Goal: Communication & Community: Answer question/provide support

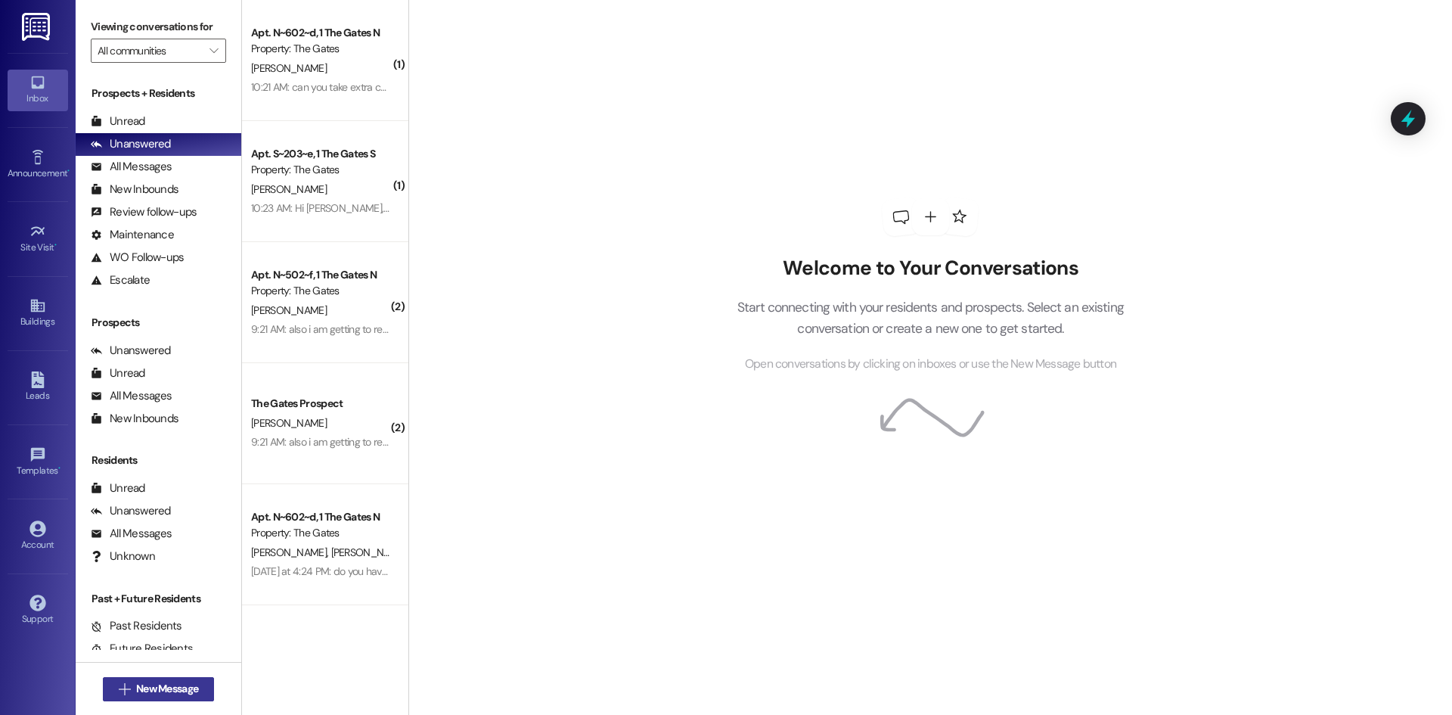
click at [166, 691] on span "New Message" at bounding box center [167, 689] width 62 height 16
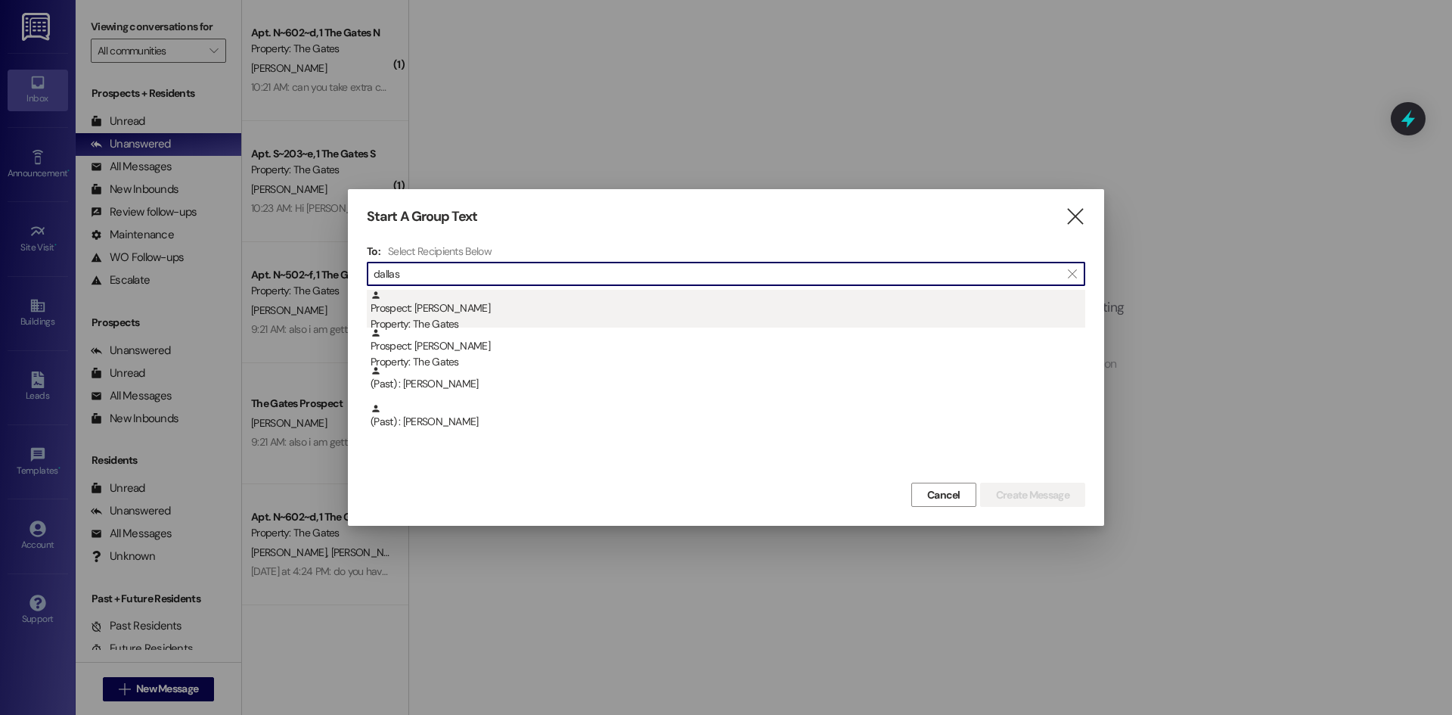
click at [560, 318] on div "Property: The Gates" at bounding box center [728, 324] width 715 height 16
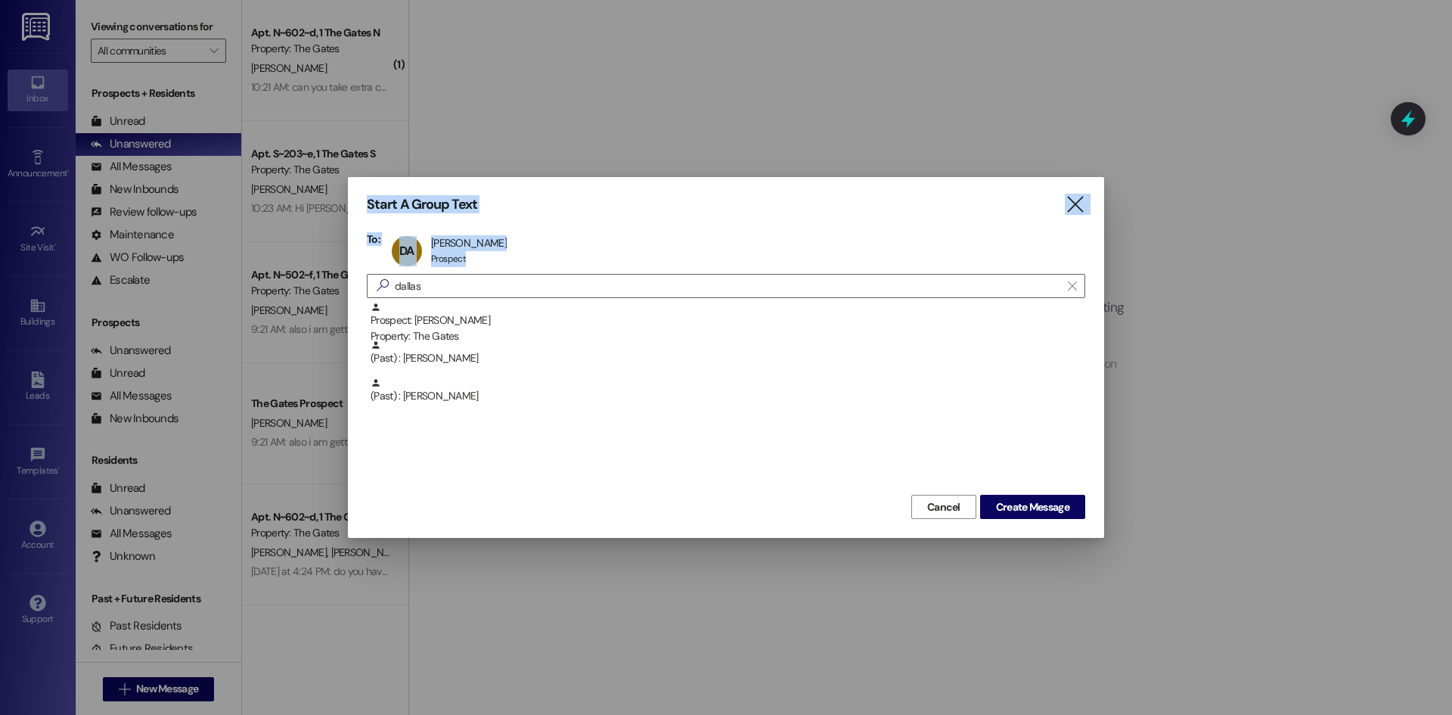
drag, startPoint x: 411, startPoint y: 296, endPoint x: 284, endPoint y: 278, distance: 128.3
click at [279, 278] on div "Start A Group Text  To: DA [PERSON_NAME] [PERSON_NAME] Prospect Prospect click…" at bounding box center [726, 357] width 1452 height 715
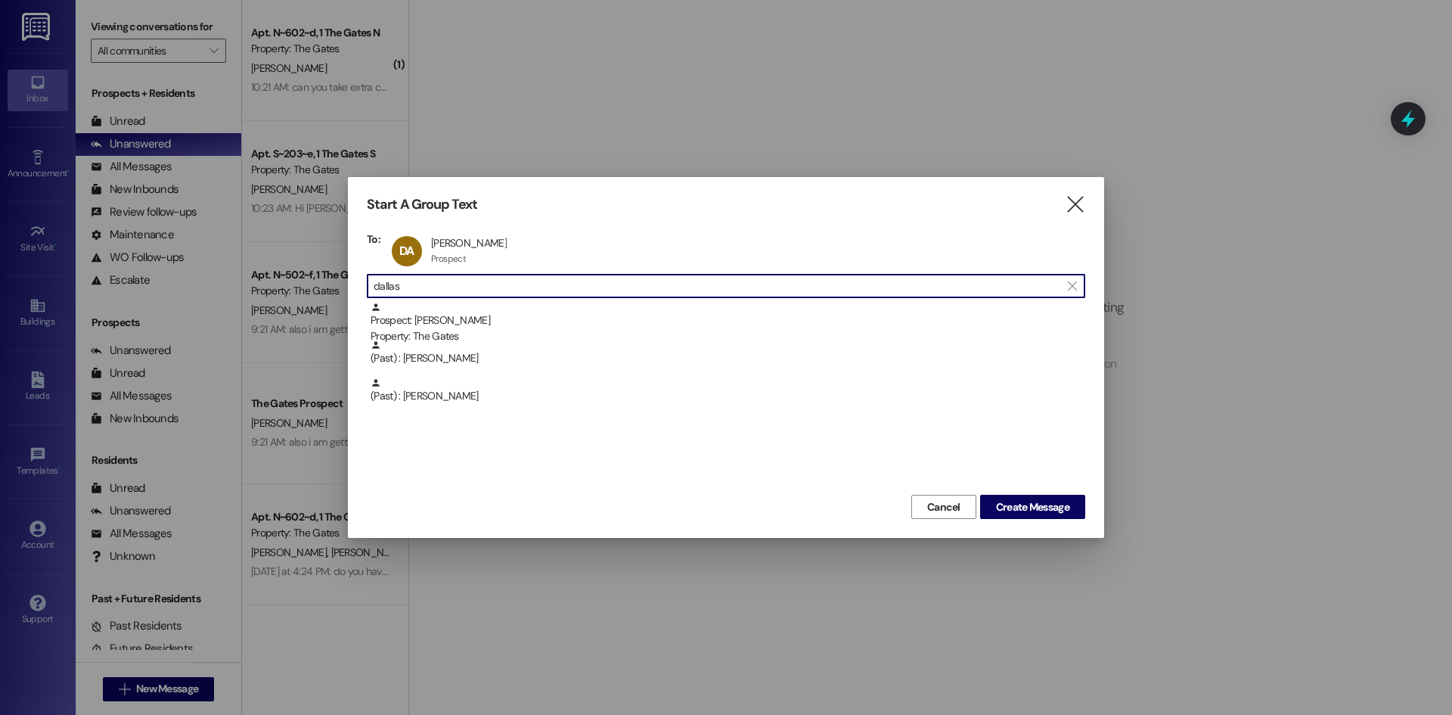
click at [489, 288] on input "dallas" at bounding box center [717, 285] width 687 height 21
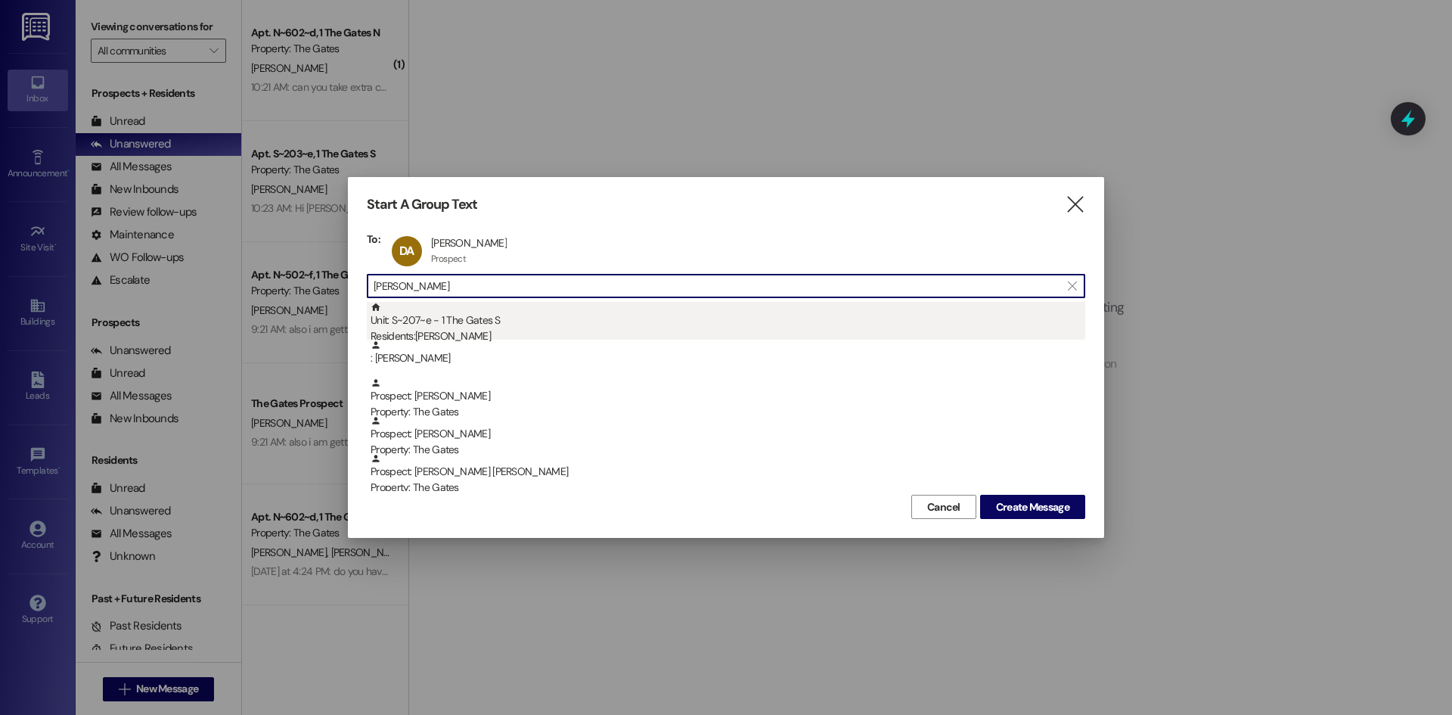
type input "[PERSON_NAME]"
click at [480, 310] on div "Unit: S~207~e - 1 The Gates S Residents: [PERSON_NAME]" at bounding box center [728, 323] width 715 height 43
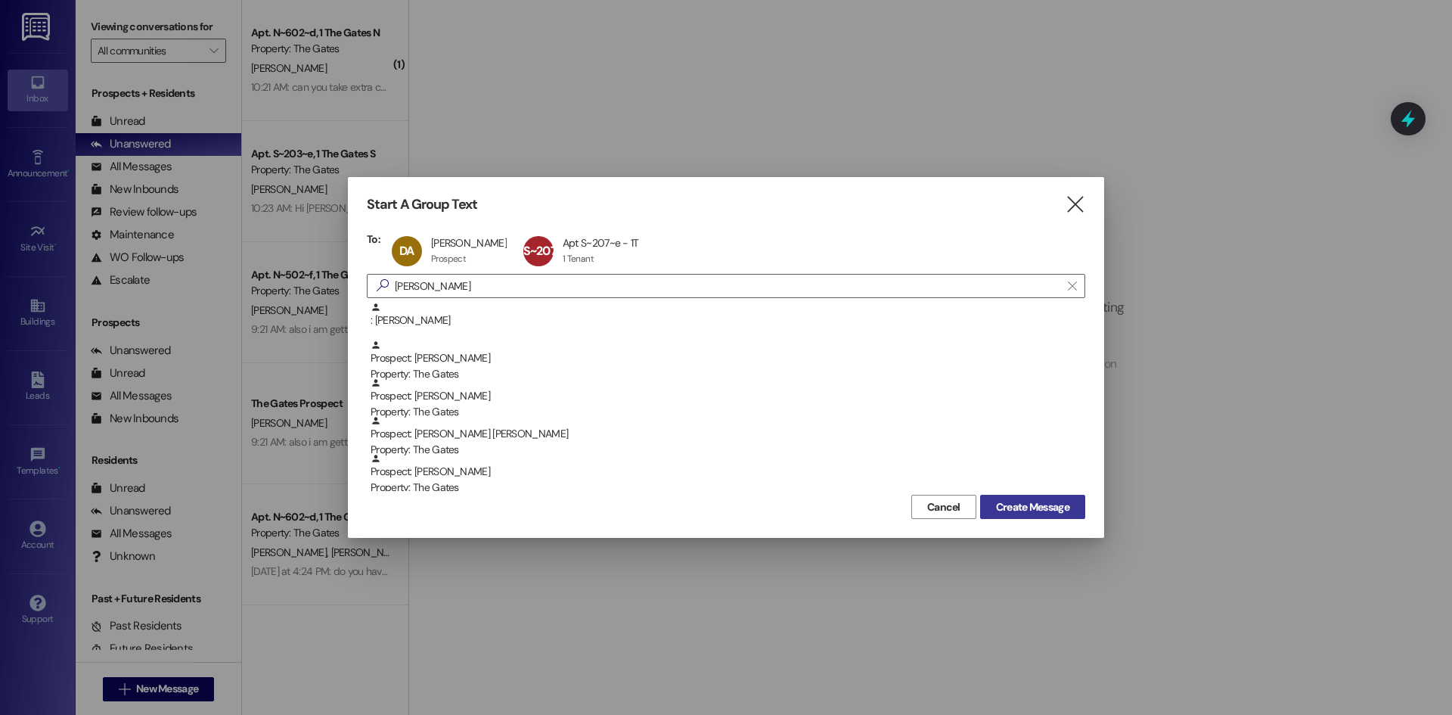
click at [1044, 503] on span "Create Message" at bounding box center [1032, 507] width 73 height 16
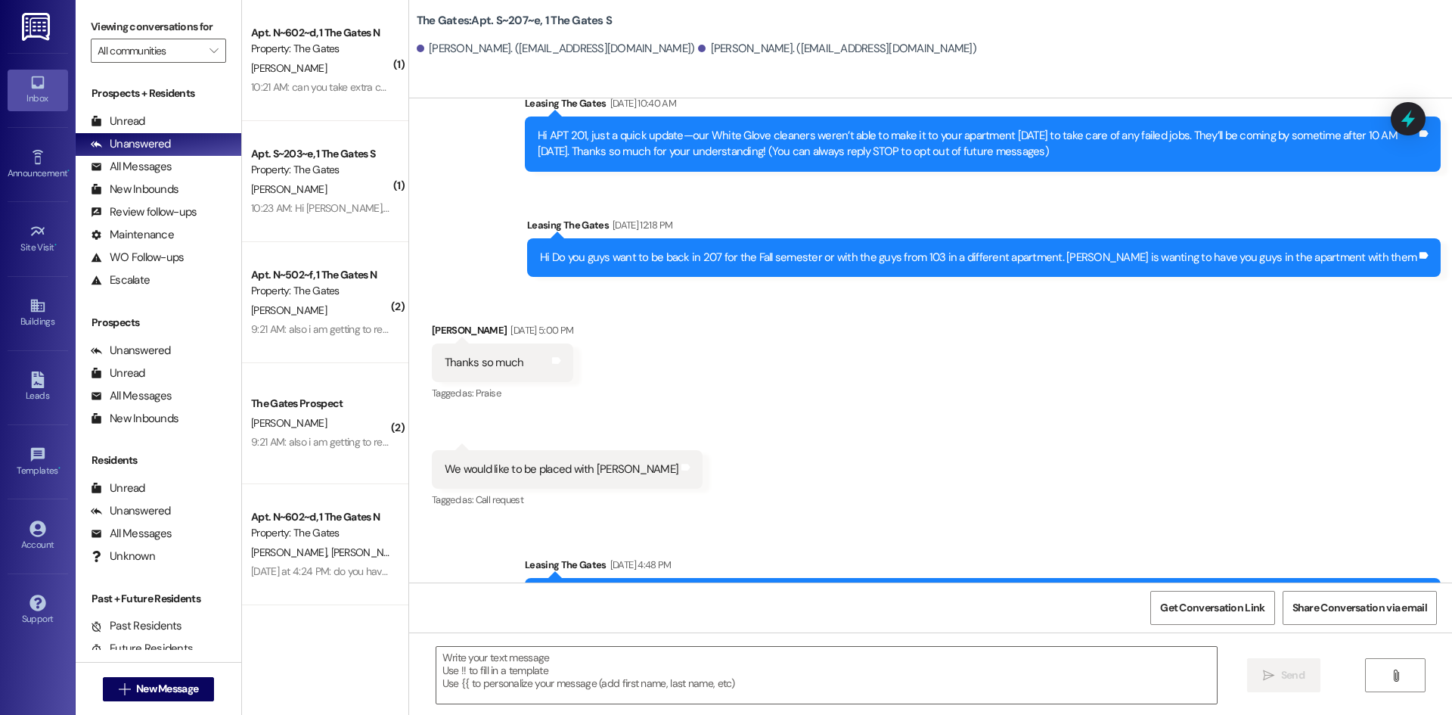
scroll to position [200, 0]
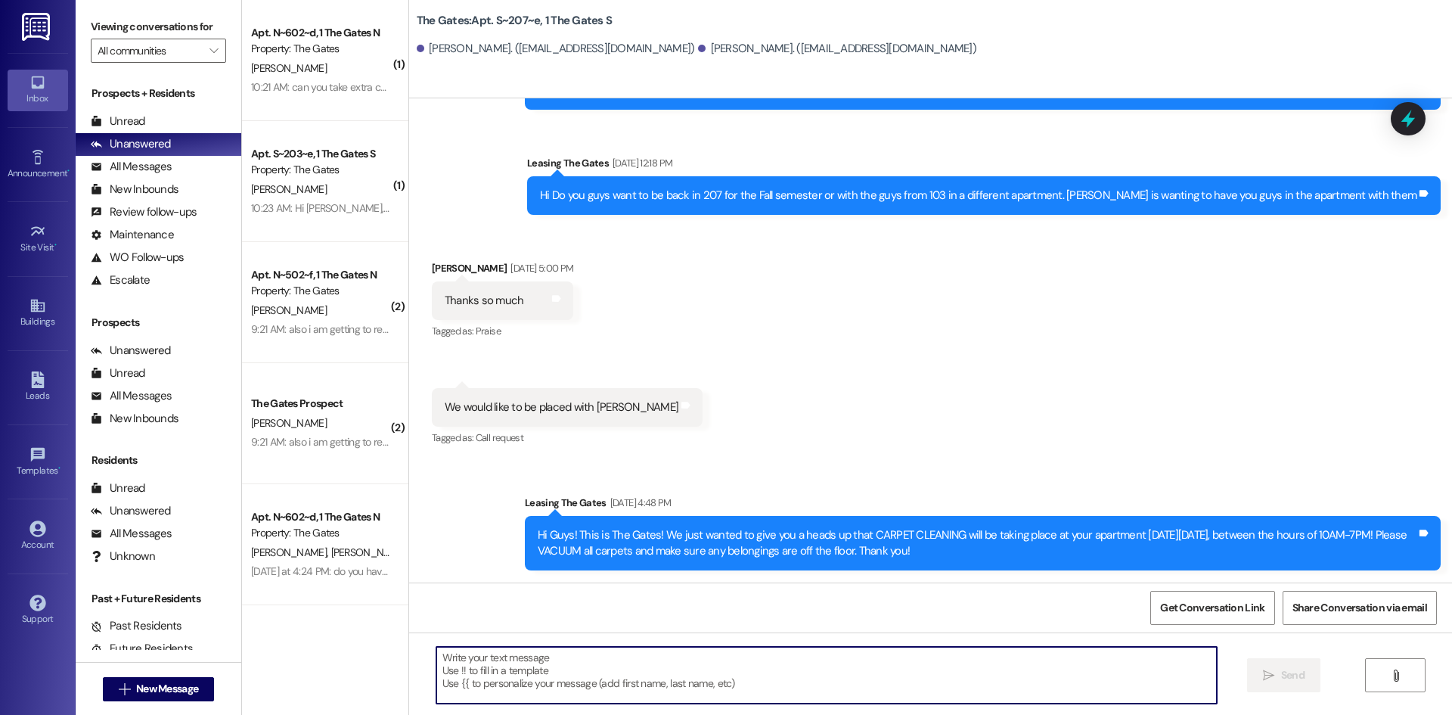
click at [547, 658] on textarea at bounding box center [826, 675] width 781 height 57
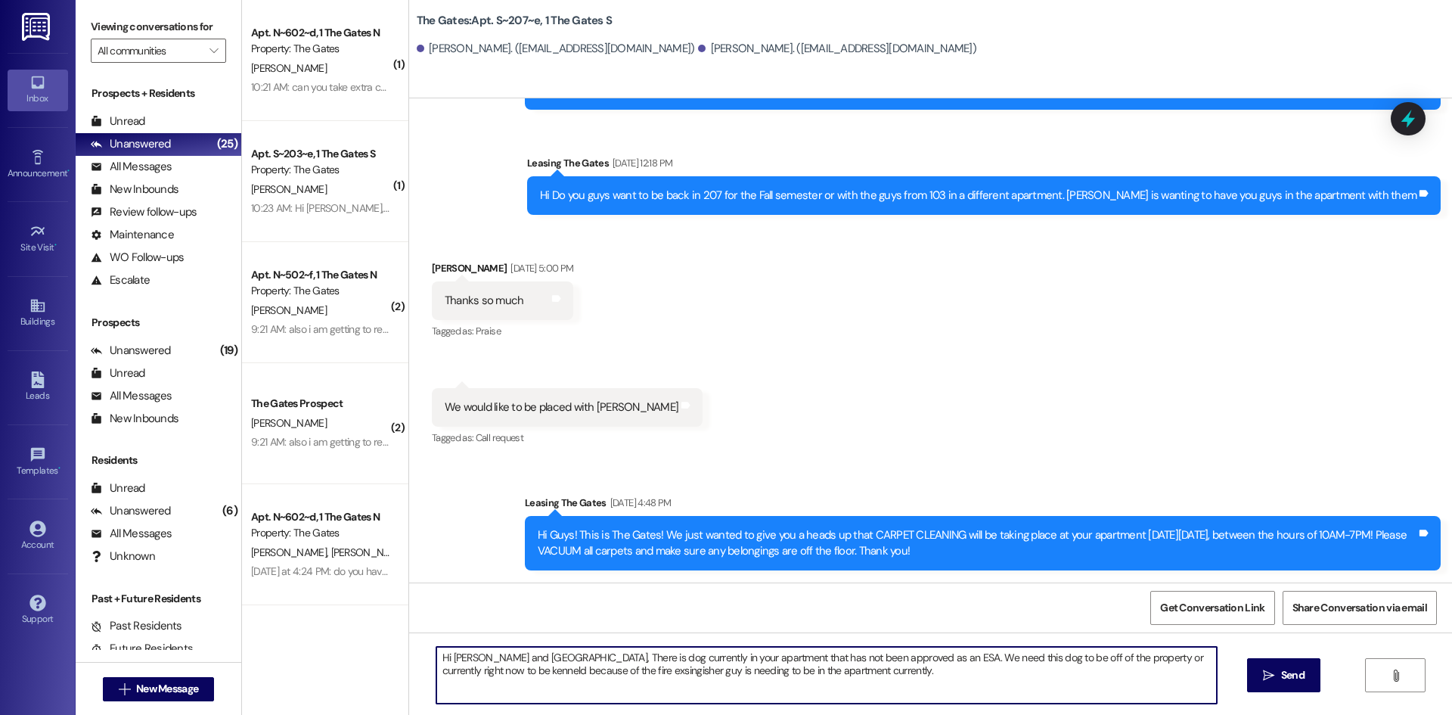
drag, startPoint x: 800, startPoint y: 675, endPoint x: 380, endPoint y: 655, distance: 421.0
click at [380, 655] on div "( 1 ) Apt. N~602~d, 1 The Gates N Property: The Gates [PERSON_NAME] 10:21 AM: c…" at bounding box center [847, 357] width 1210 height 715
paste textarea "There is currently a dog in your apartment that has not been approved as an ESA…"
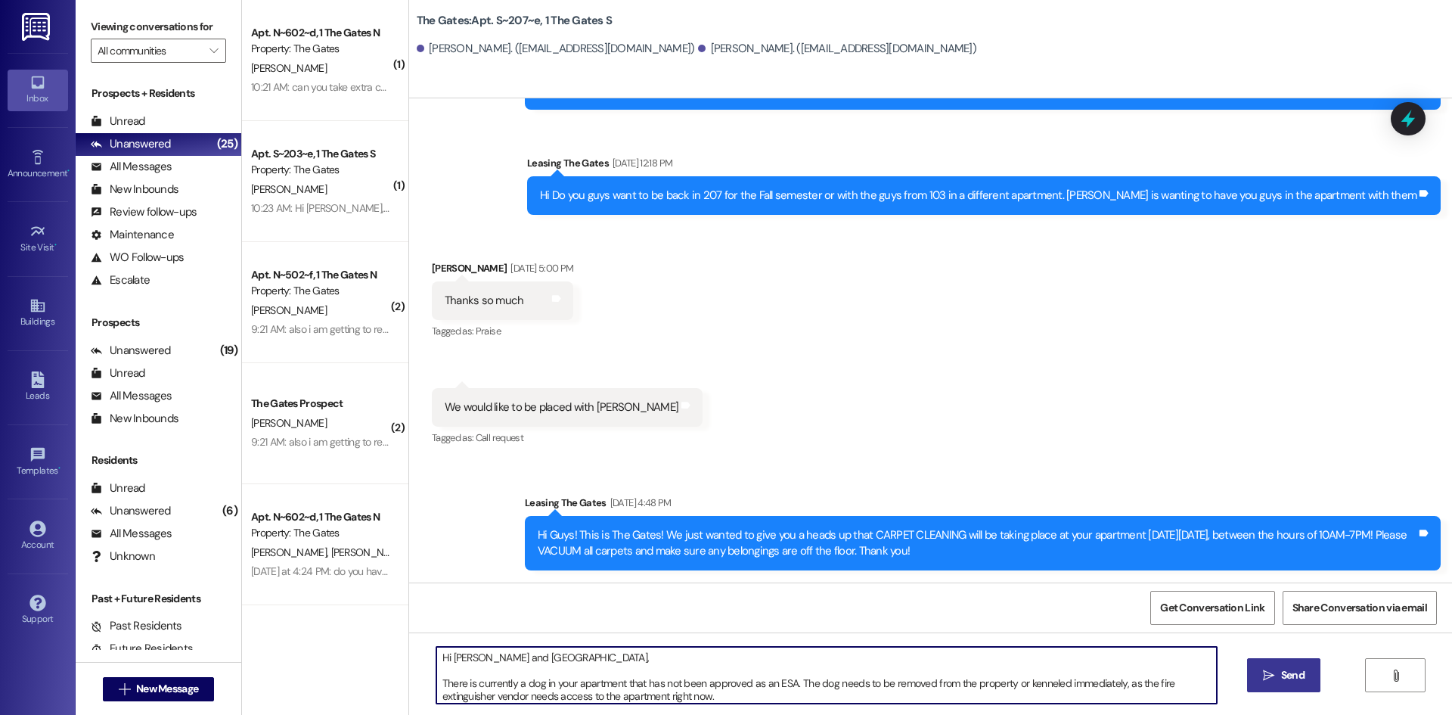
type textarea "Hi [PERSON_NAME] and [GEOGRAPHIC_DATA], There is currently a dog in your apartm…"
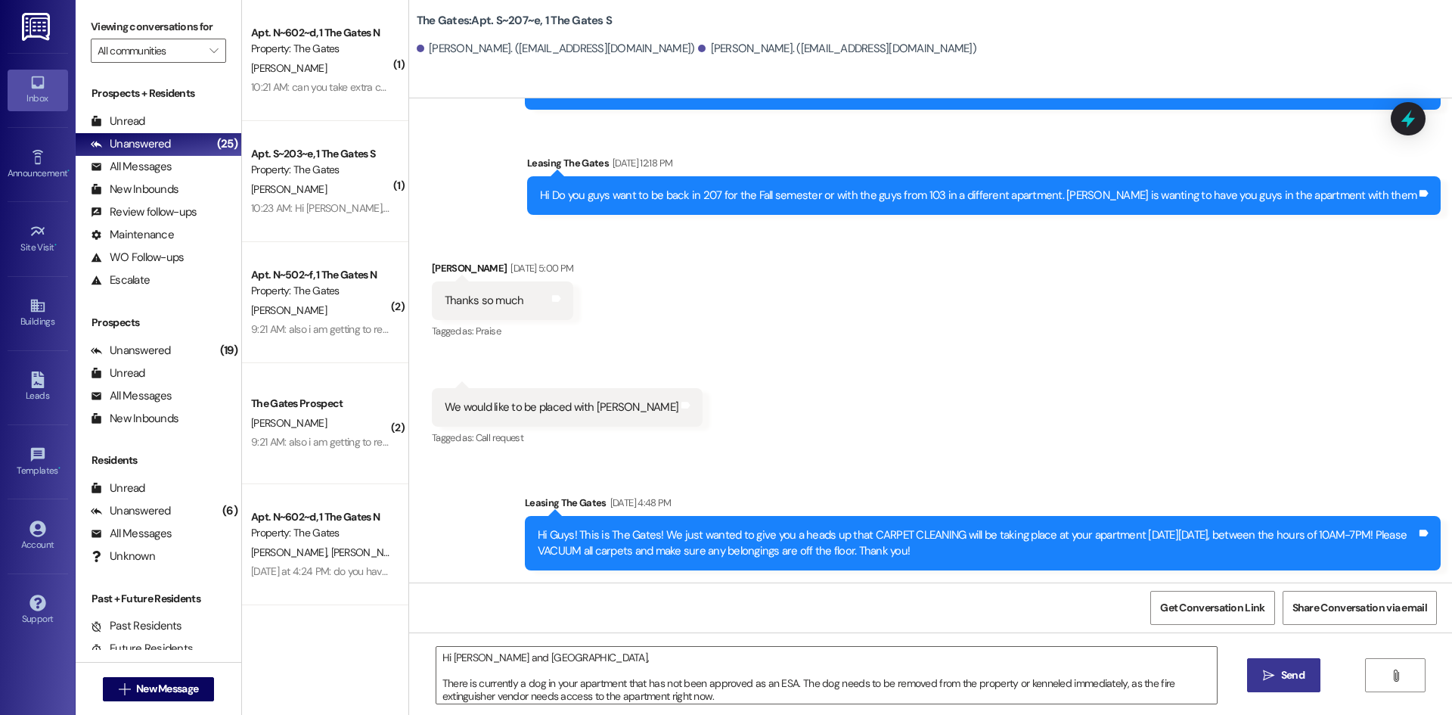
click at [1251, 678] on button " Send" at bounding box center [1283, 675] width 73 height 34
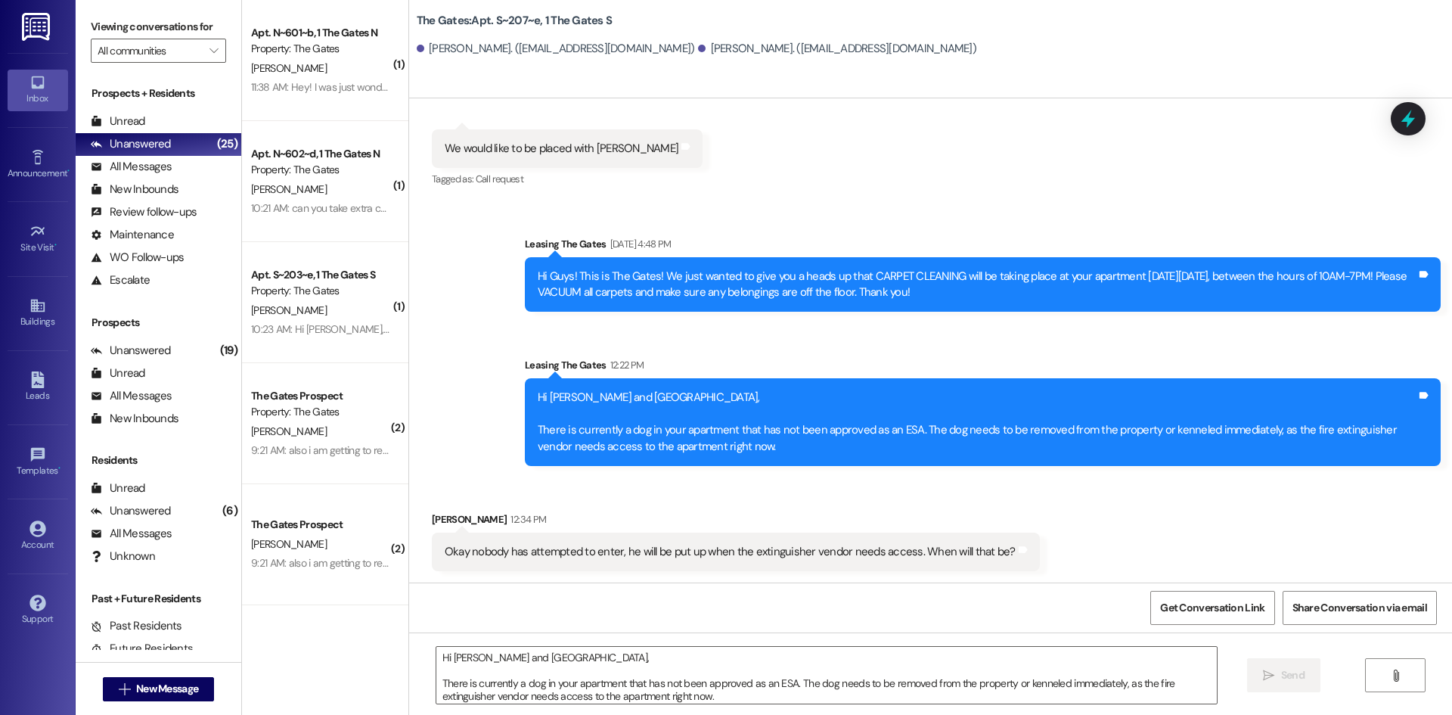
scroll to position [460, 0]
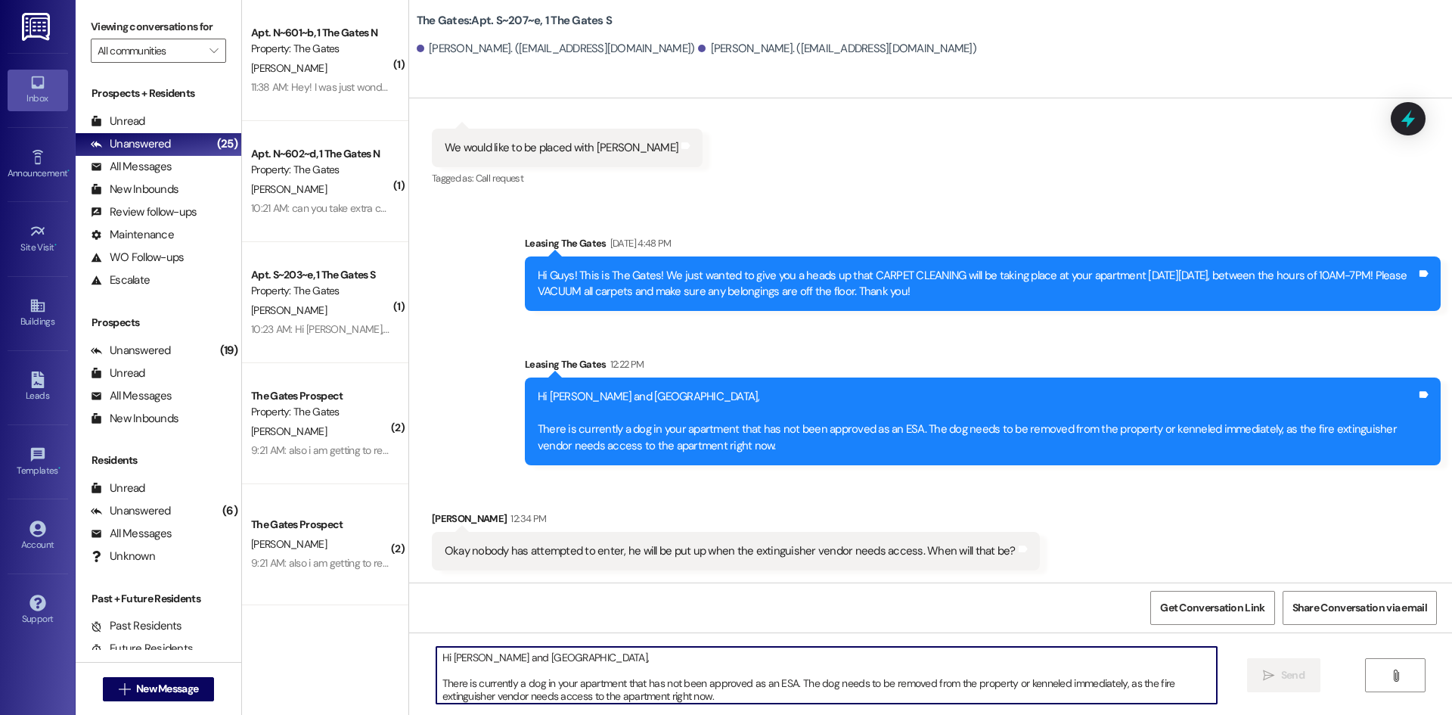
click at [486, 679] on textarea "Hi [PERSON_NAME] and [GEOGRAPHIC_DATA], There is currently a dog in your apartm…" at bounding box center [826, 675] width 781 height 57
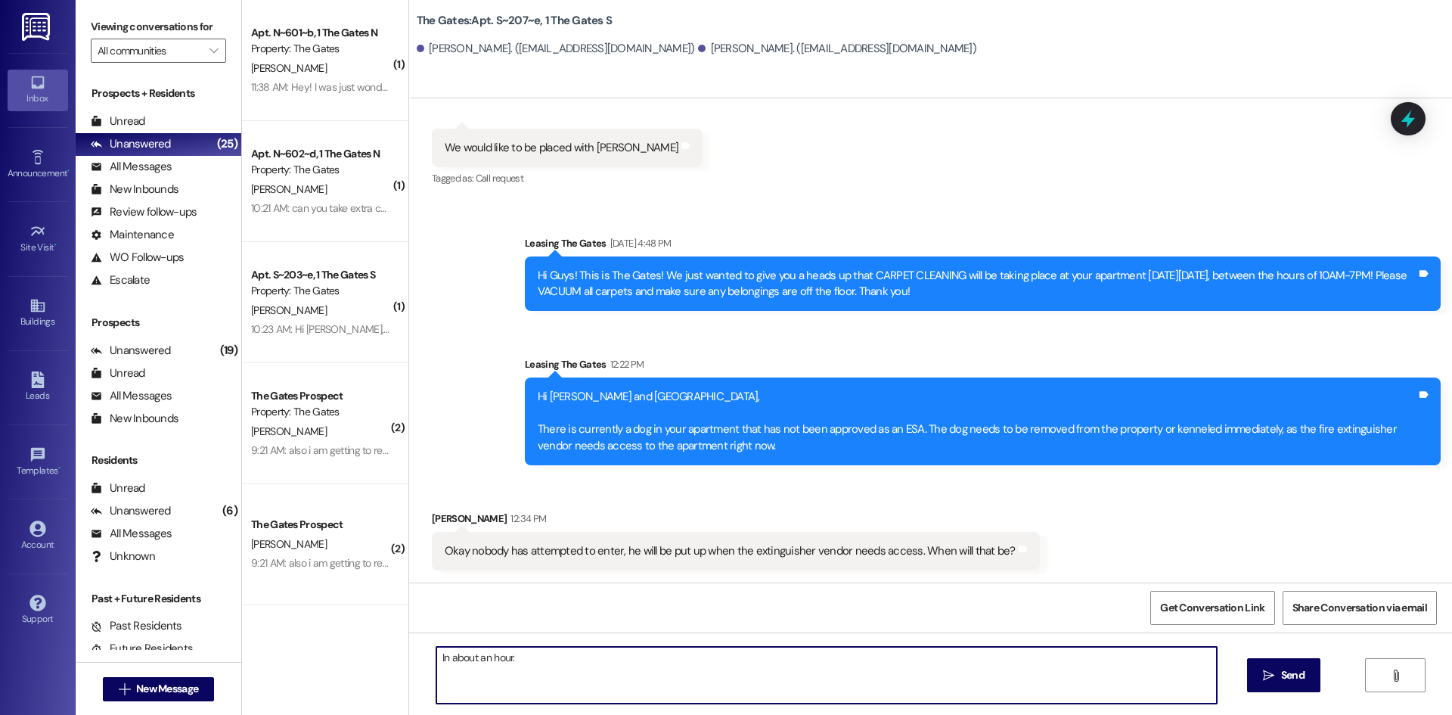
type textarea "In about an hour."
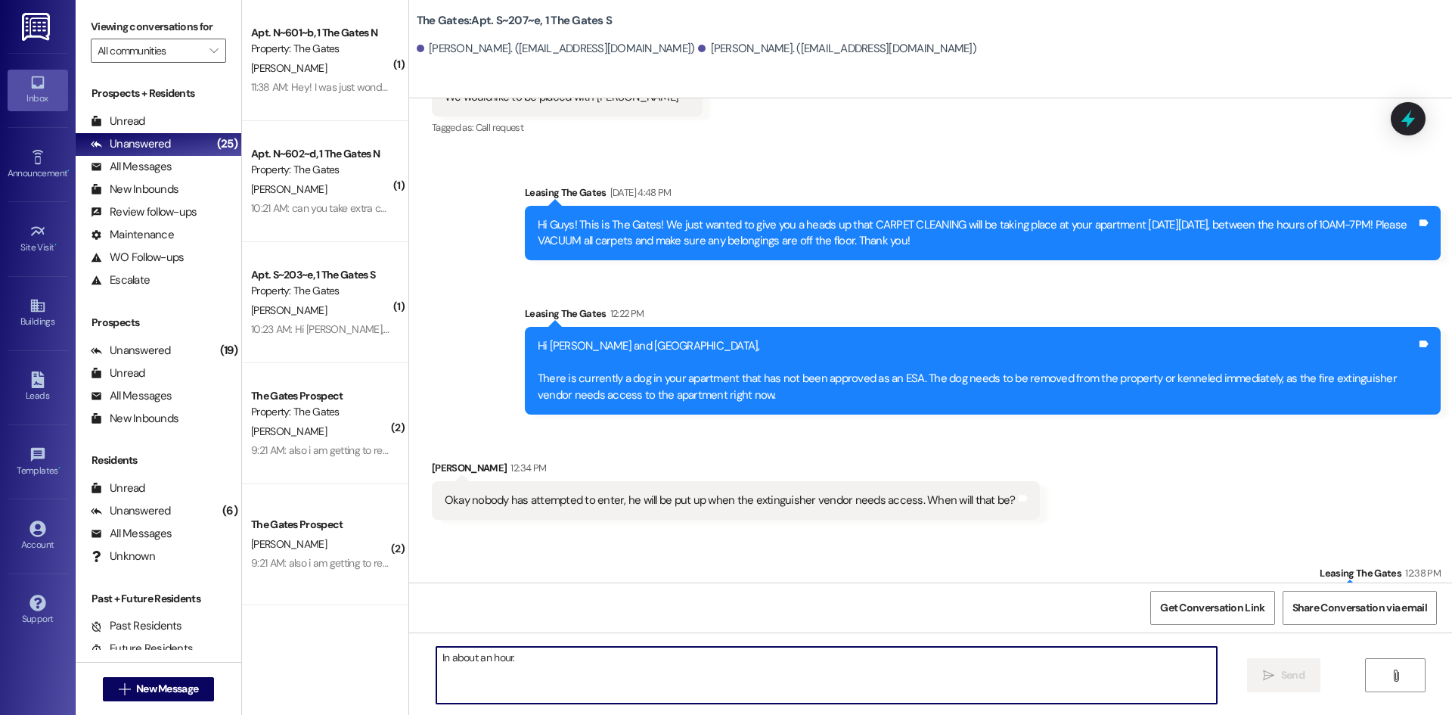
scroll to position [566, 0]
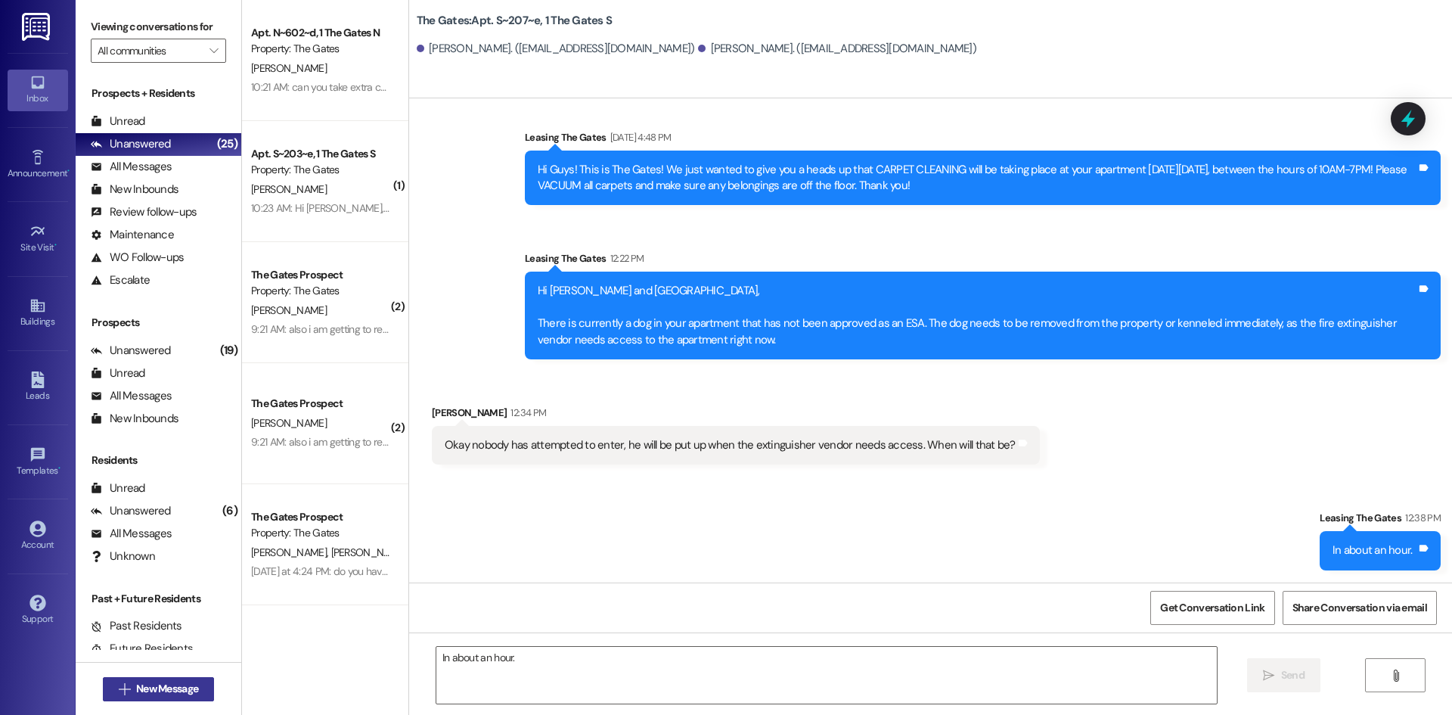
click at [151, 694] on span "New Message" at bounding box center [167, 689] width 62 height 16
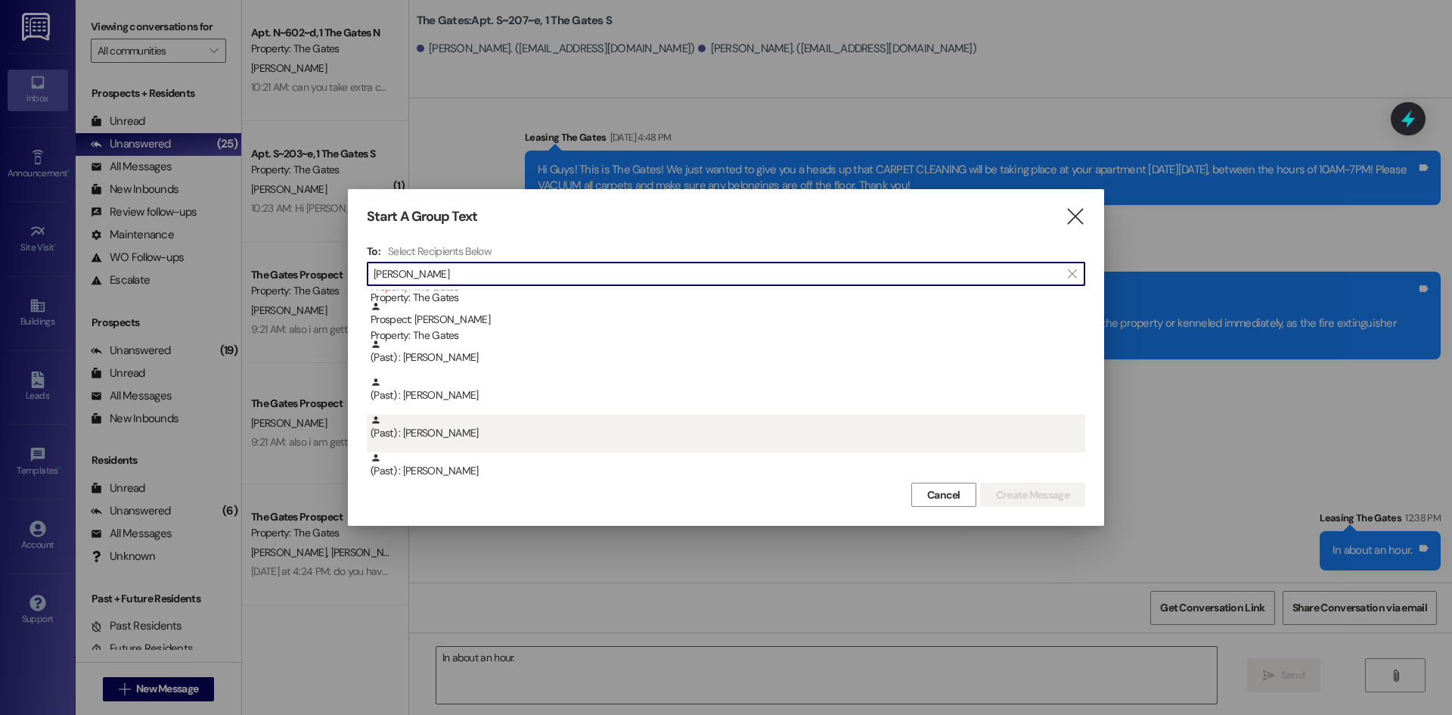
scroll to position [151, 0]
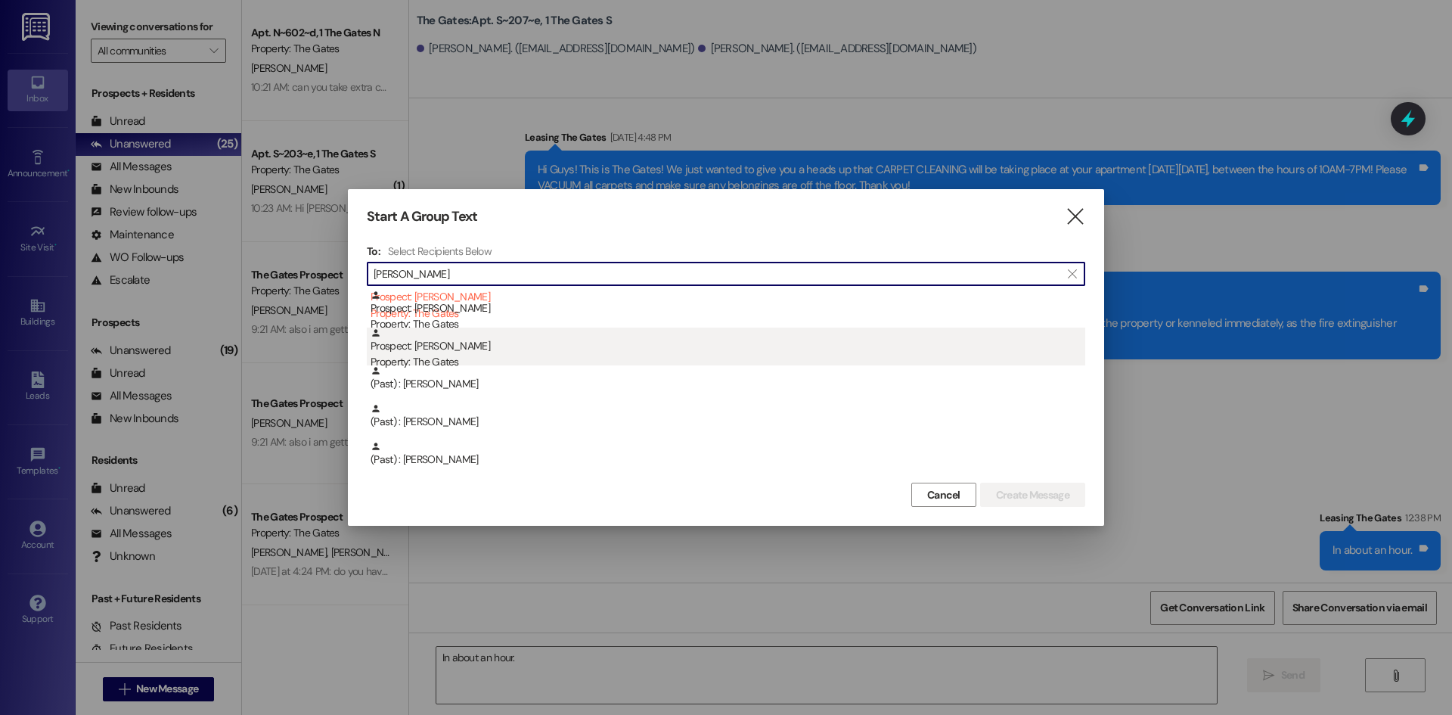
type input "[PERSON_NAME]"
click at [455, 352] on div "Prospect: [PERSON_NAME] Property: The Gates" at bounding box center [728, 348] width 715 height 43
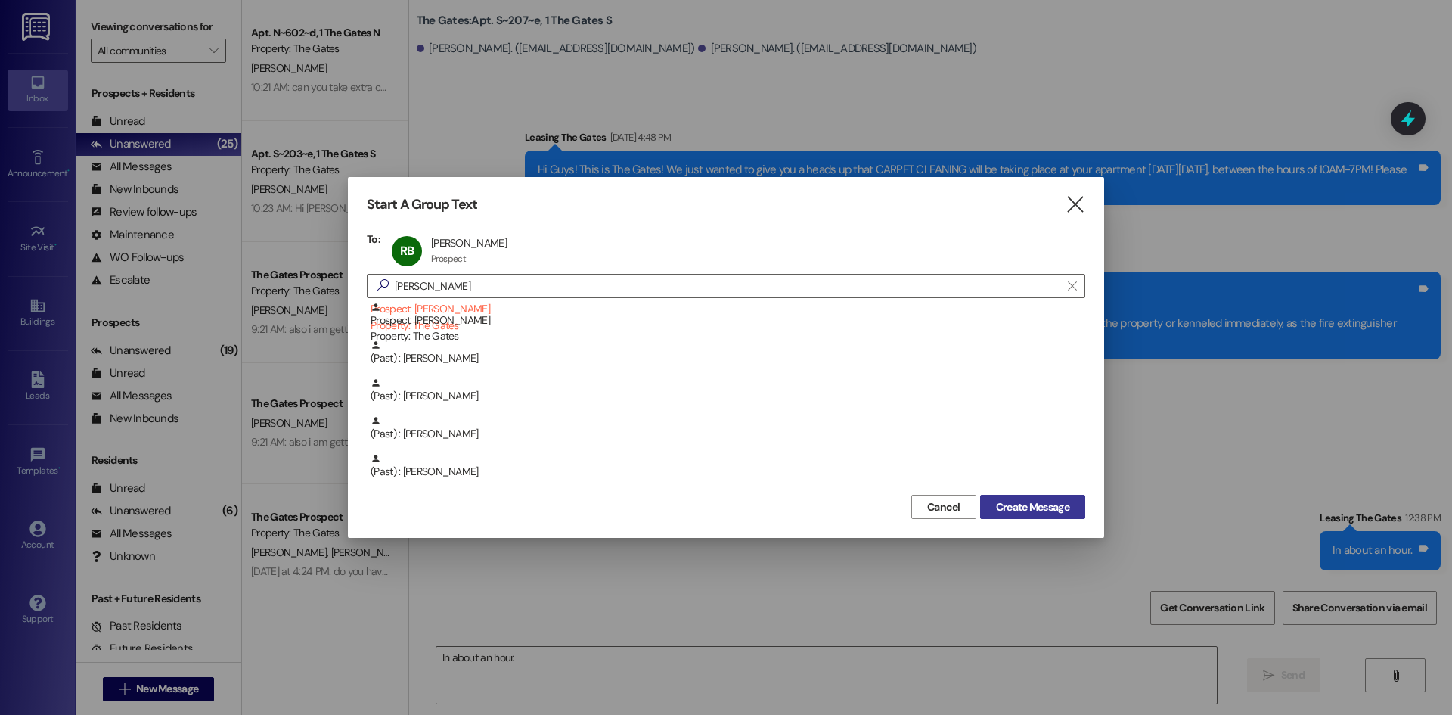
click at [1044, 499] on span "Create Message" at bounding box center [1032, 507] width 73 height 16
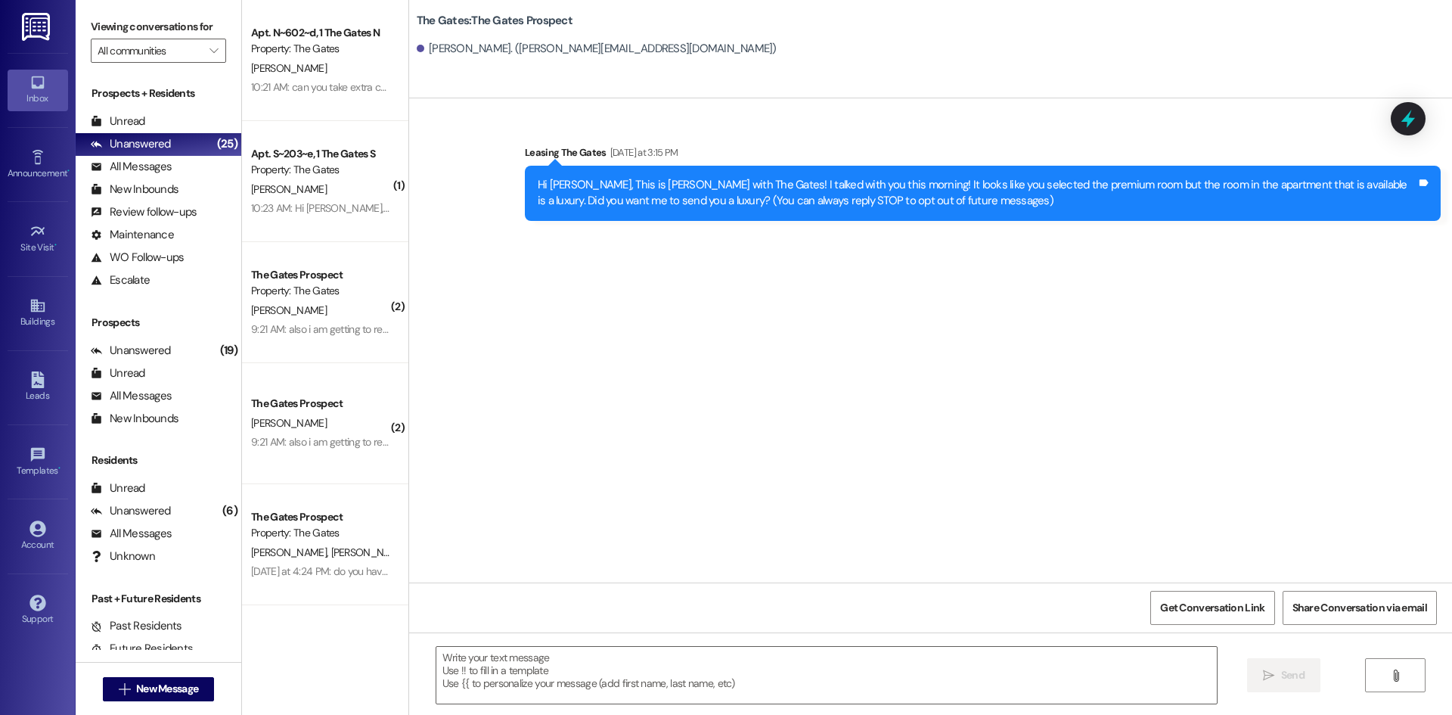
scroll to position [0, 0]
